Goal: Information Seeking & Learning: Find specific fact

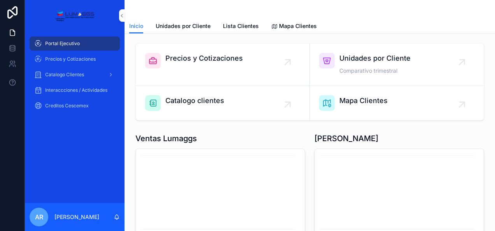
click at [203, 63] on span "Precios y Cotizaciones" at bounding box center [203, 58] width 77 height 11
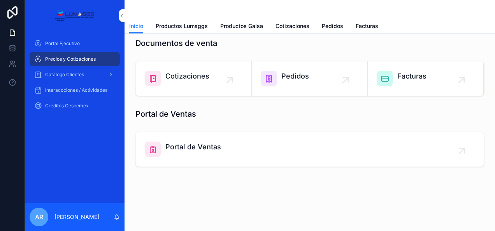
scroll to position [66, 0]
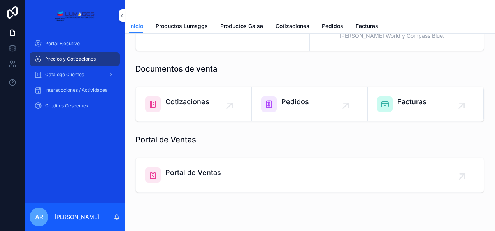
click at [186, 174] on span "Portal de Ventas" at bounding box center [193, 172] width 56 height 11
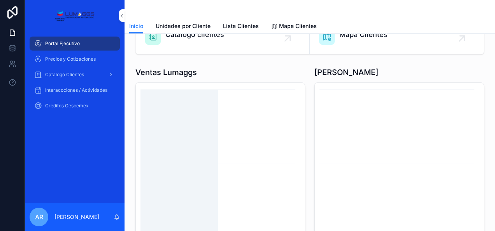
click at [241, 163] on line "chart" at bounding box center [217, 163] width 155 height 0
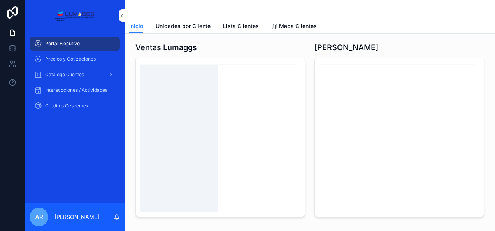
scroll to position [92, 0]
click at [241, 162] on icon "chart" at bounding box center [218, 136] width 157 height 149
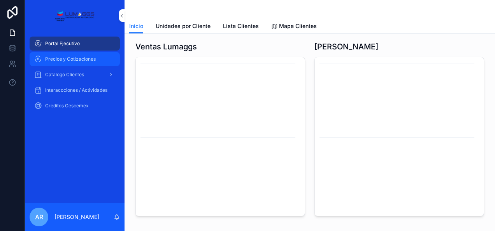
click at [82, 57] on span "Precios y Cotizaciones" at bounding box center [70, 59] width 51 height 6
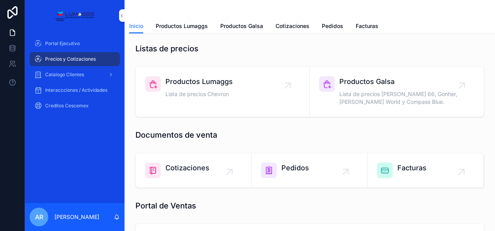
click at [198, 89] on div "Productos Lumaggs Lista de precios Chevron" at bounding box center [198, 87] width 67 height 23
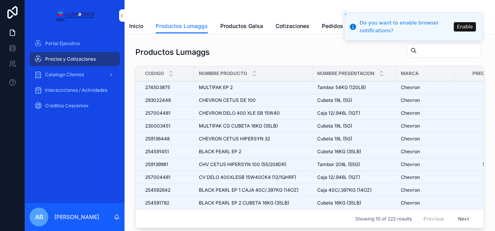
click at [457, 215] on button "Next" at bounding box center [463, 219] width 22 height 12
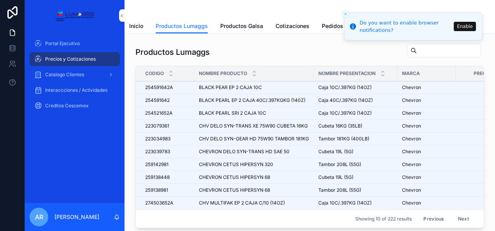
click at [346, 14] on line "Close toast" at bounding box center [345, 14] width 2 height 2
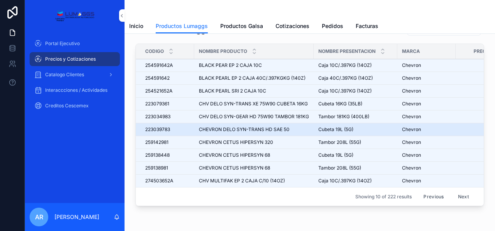
scroll to position [23, 0]
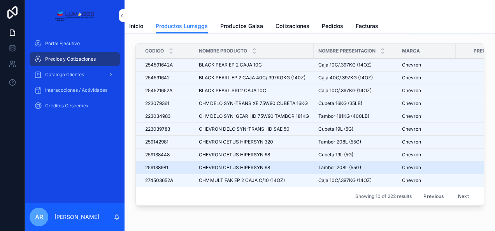
drag, startPoint x: 242, startPoint y: 163, endPoint x: 219, endPoint y: 165, distance: 23.0
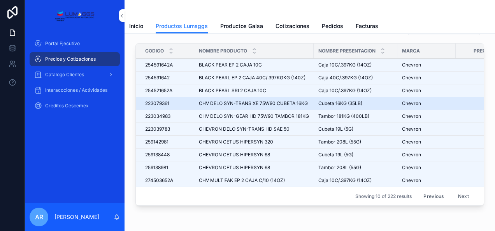
drag, startPoint x: 219, startPoint y: 165, endPoint x: 168, endPoint y: 97, distance: 84.7
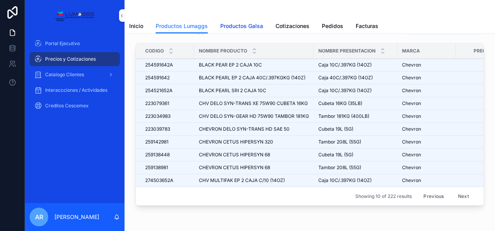
drag, startPoint x: 168, startPoint y: 97, endPoint x: 234, endPoint y: 25, distance: 97.7
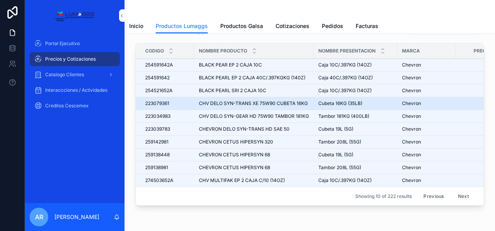
drag, startPoint x: 234, startPoint y: 25, endPoint x: 175, endPoint y: 98, distance: 94.3
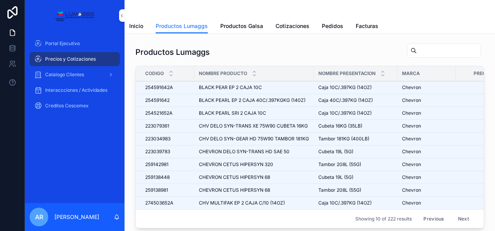
drag, startPoint x: 175, startPoint y: 98, endPoint x: 408, endPoint y: 49, distance: 238.8
drag, startPoint x: 408, startPoint y: 49, endPoint x: 308, endPoint y: 47, distance: 100.4
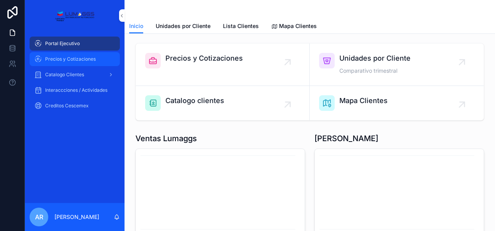
click at [77, 58] on span "Precios y Cotizaciones" at bounding box center [70, 59] width 51 height 6
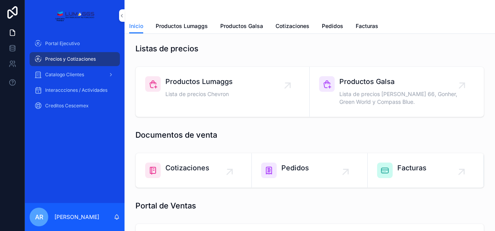
click at [189, 87] on div "Productos Lumaggs Lista de precios Chevron" at bounding box center [198, 87] width 67 height 23
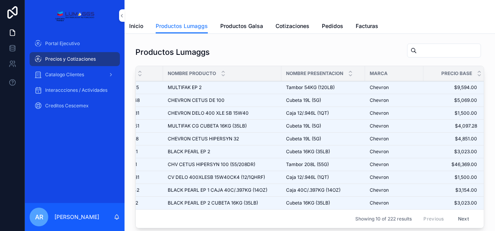
scroll to position [0, 40]
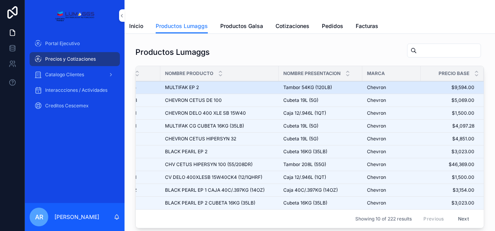
click at [455, 87] on span "$9,594.00" at bounding box center [447, 87] width 54 height 6
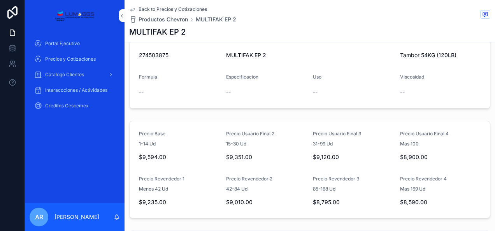
scroll to position [110, 0]
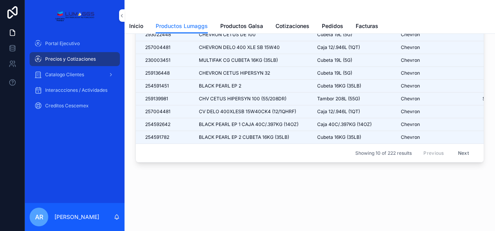
scroll to position [70, 0]
click at [136, 24] on span "Inicio" at bounding box center [136, 26] width 14 height 8
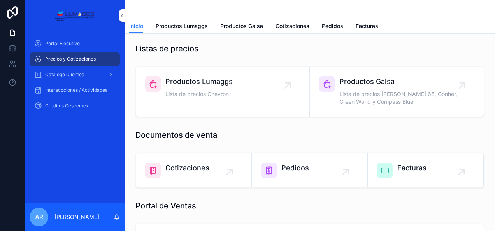
click at [184, 167] on span "Cotizaciones" at bounding box center [187, 168] width 44 height 11
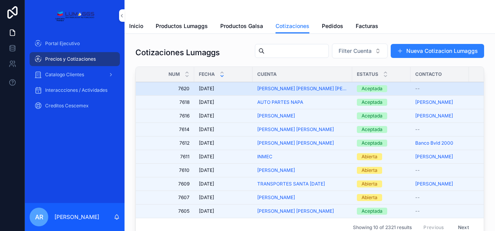
click at [206, 86] on span "[DATE]" at bounding box center [206, 89] width 15 height 6
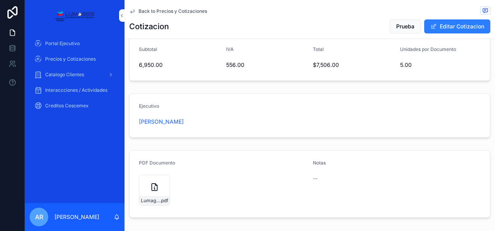
scroll to position [407, 0]
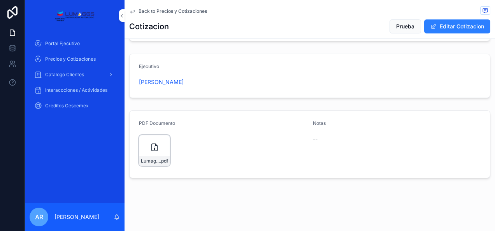
click at [151, 148] on icon "scrollable content" at bounding box center [154, 147] width 9 height 9
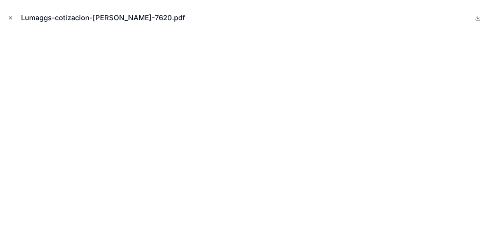
click at [11, 19] on icon "Close modal" at bounding box center [10, 17] width 5 height 5
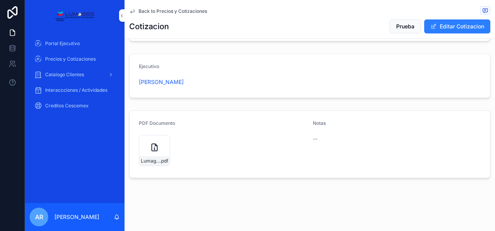
click at [137, 10] on link "Back to Precios y Cotizaciones" at bounding box center [168, 11] width 78 height 6
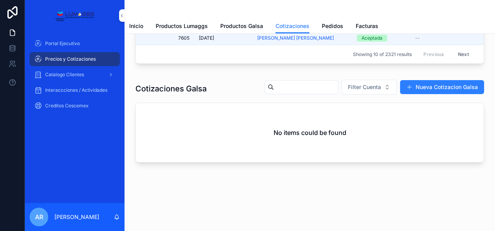
scroll to position [175, 0]
click at [137, 26] on span "Inicio" at bounding box center [136, 26] width 14 height 8
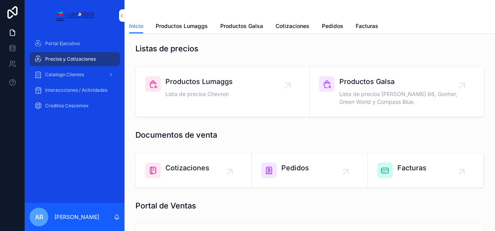
click at [185, 167] on span "Cotizaciones" at bounding box center [187, 168] width 44 height 11
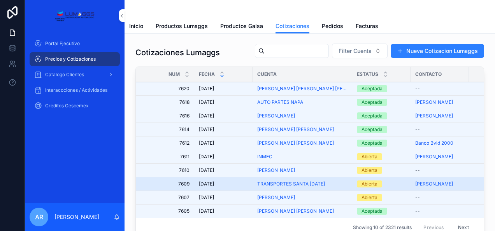
scroll to position [1, 0]
click at [290, 187] on td "TRANSPORTES SANTA [DATE]" at bounding box center [302, 184] width 100 height 14
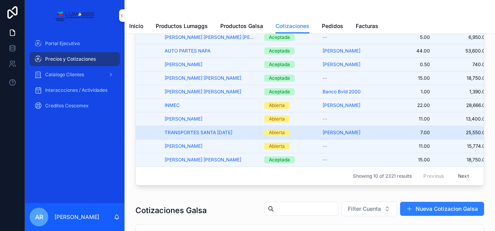
scroll to position [0, 0]
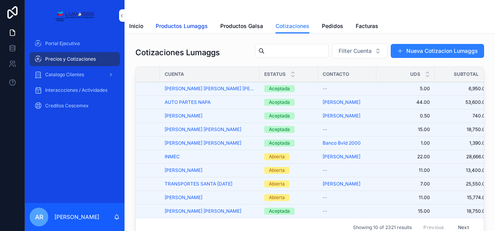
click at [192, 26] on span "Productos Lumaggs" at bounding box center [182, 26] width 52 height 8
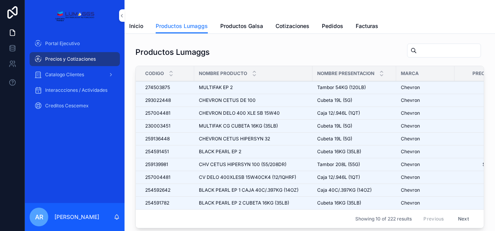
click at [416, 47] on input "scrollable content" at bounding box center [448, 50] width 64 height 11
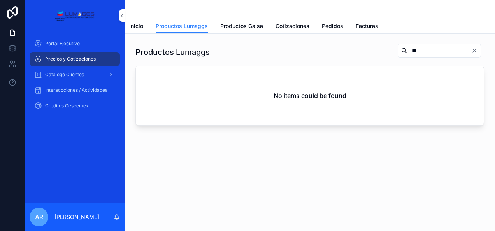
type input "*"
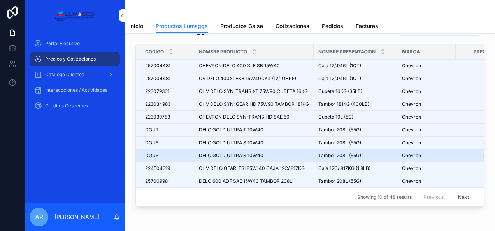
scroll to position [21, 0]
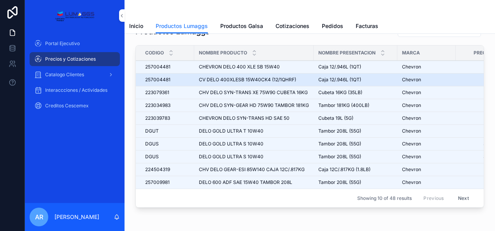
type input "****"
click at [292, 77] on span "CV DELO 400XLESB 15W40CK4 (12/1QHRF)" at bounding box center [247, 80] width 97 height 6
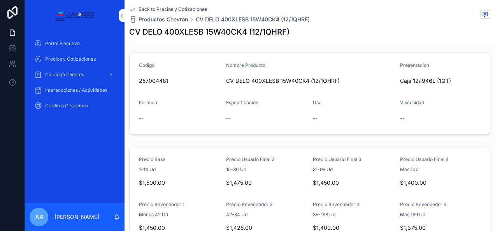
scroll to position [55, 0]
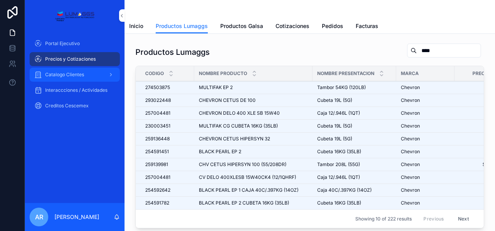
click at [63, 75] on span "Catalogo Clientes" at bounding box center [64, 75] width 39 height 6
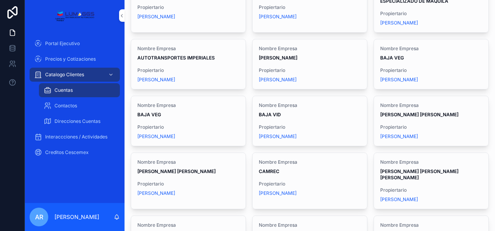
scroll to position [331, 0]
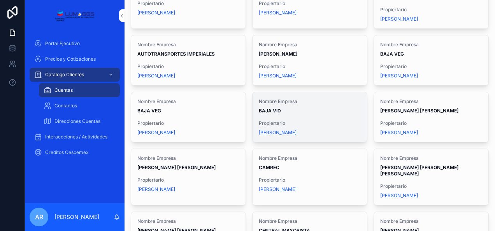
click at [289, 115] on div "Nombre Empresa BAJA VID Propiertario [PERSON_NAME]" at bounding box center [309, 117] width 114 height 50
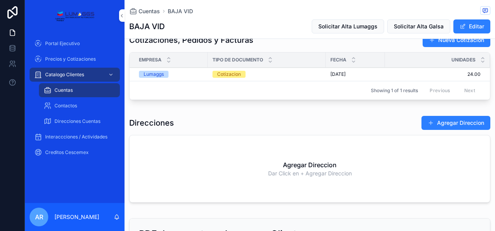
scroll to position [511, 0]
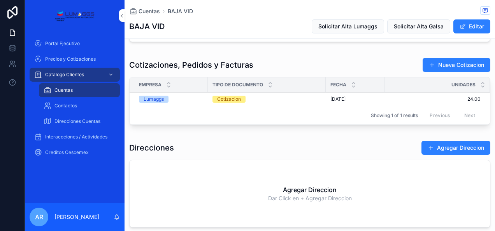
click at [462, 96] on span "24.00" at bounding box center [433, 99] width 96 height 6
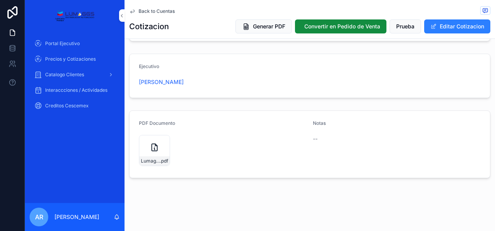
scroll to position [464, 0]
click at [150, 142] on div "Lumaggs-cotizacion-BAJA-VID-Num-3172 .pdf" at bounding box center [154, 150] width 31 height 31
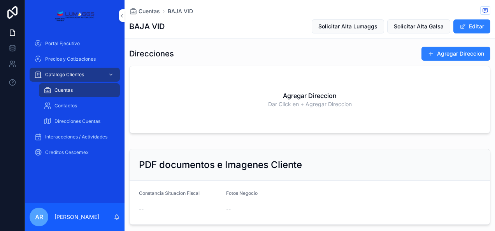
scroll to position [661, 0]
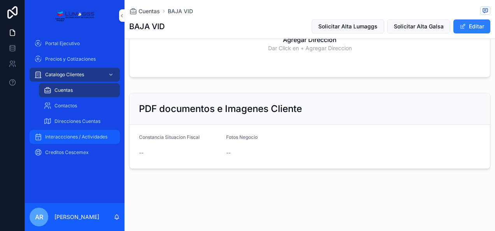
click at [90, 140] on div "Interaccciones / Actividades" at bounding box center [74, 137] width 81 height 12
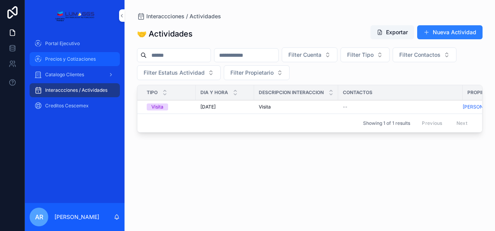
click at [60, 61] on span "Precios y Cotizaciones" at bounding box center [70, 59] width 51 height 6
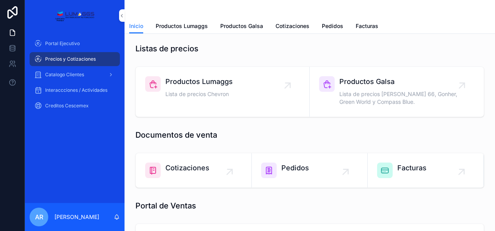
click at [295, 169] on span "Pedidos" at bounding box center [295, 168] width 28 height 11
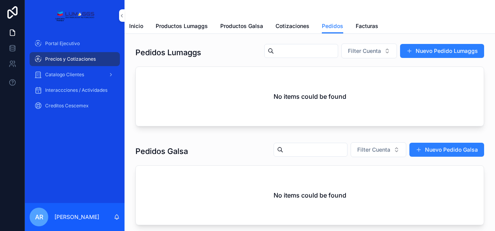
click at [72, 59] on span "Precios y Cotizaciones" at bounding box center [70, 59] width 51 height 6
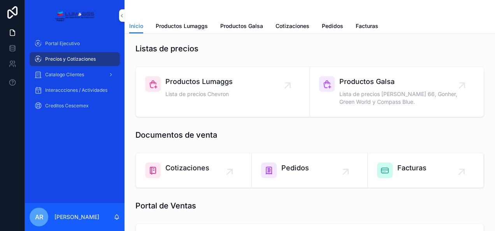
click at [404, 172] on span "Facturas" at bounding box center [411, 168] width 29 height 11
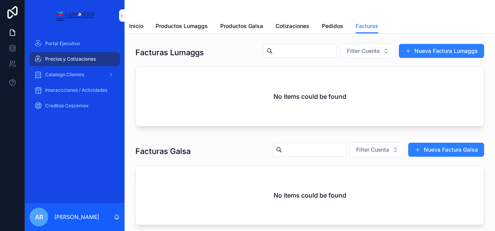
click at [58, 63] on div "Precios y Cotizaciones" at bounding box center [74, 59] width 81 height 12
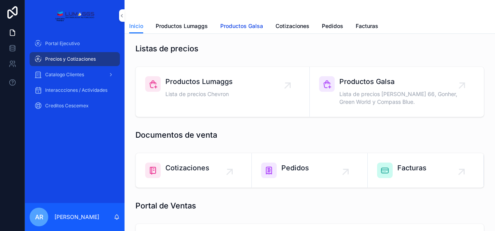
click at [250, 26] on span "Productos Galsa" at bounding box center [241, 26] width 43 height 8
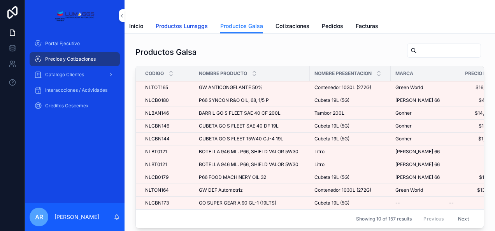
click at [199, 24] on span "Productos Lumaggs" at bounding box center [182, 26] width 52 height 8
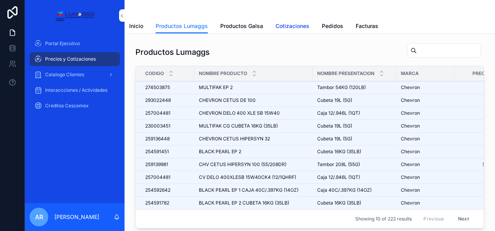
click at [293, 26] on span "Cotizaciones" at bounding box center [292, 26] width 34 height 8
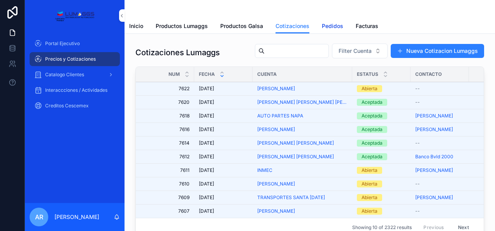
click at [329, 28] on span "Pedidos" at bounding box center [332, 26] width 21 height 8
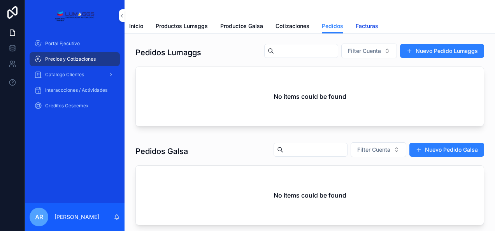
click at [366, 28] on span "Facturas" at bounding box center [366, 26] width 23 height 8
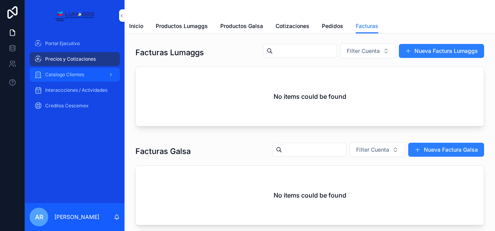
click at [57, 77] on span "Catalogo Clientes" at bounding box center [64, 75] width 39 height 6
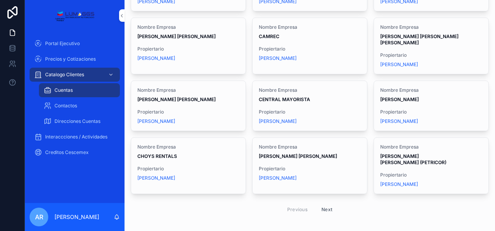
scroll to position [465, 0]
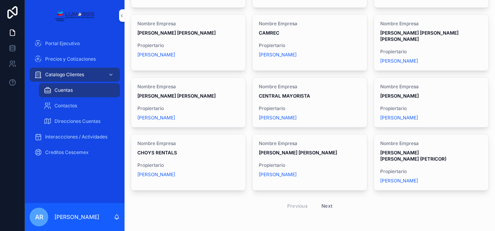
click at [322, 200] on button "Next" at bounding box center [327, 206] width 22 height 12
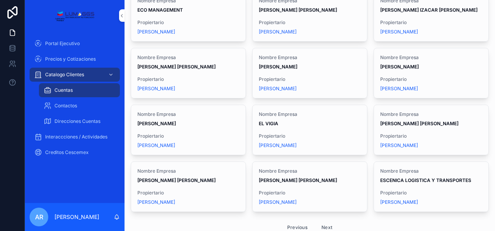
scroll to position [446, 0]
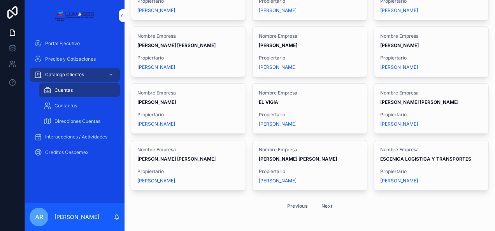
click at [322, 200] on button "Next" at bounding box center [327, 206] width 22 height 12
